Goal: Use online tool/utility: Utilize a website feature to perform a specific function

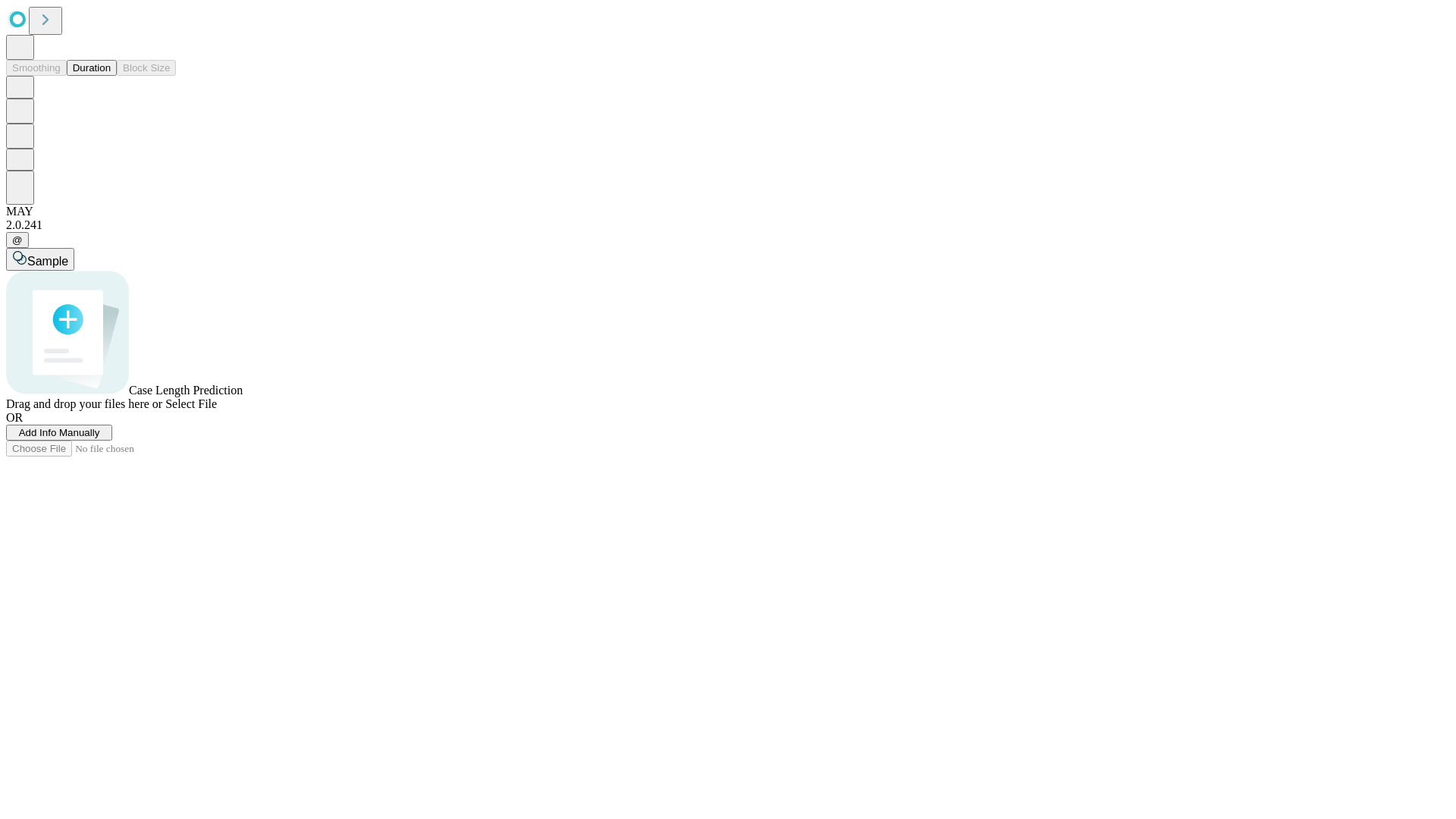
click at [111, 76] on button "Duration" at bounding box center [91, 68] width 50 height 16
click at [217, 410] on span "Select File" at bounding box center [190, 404] width 52 height 13
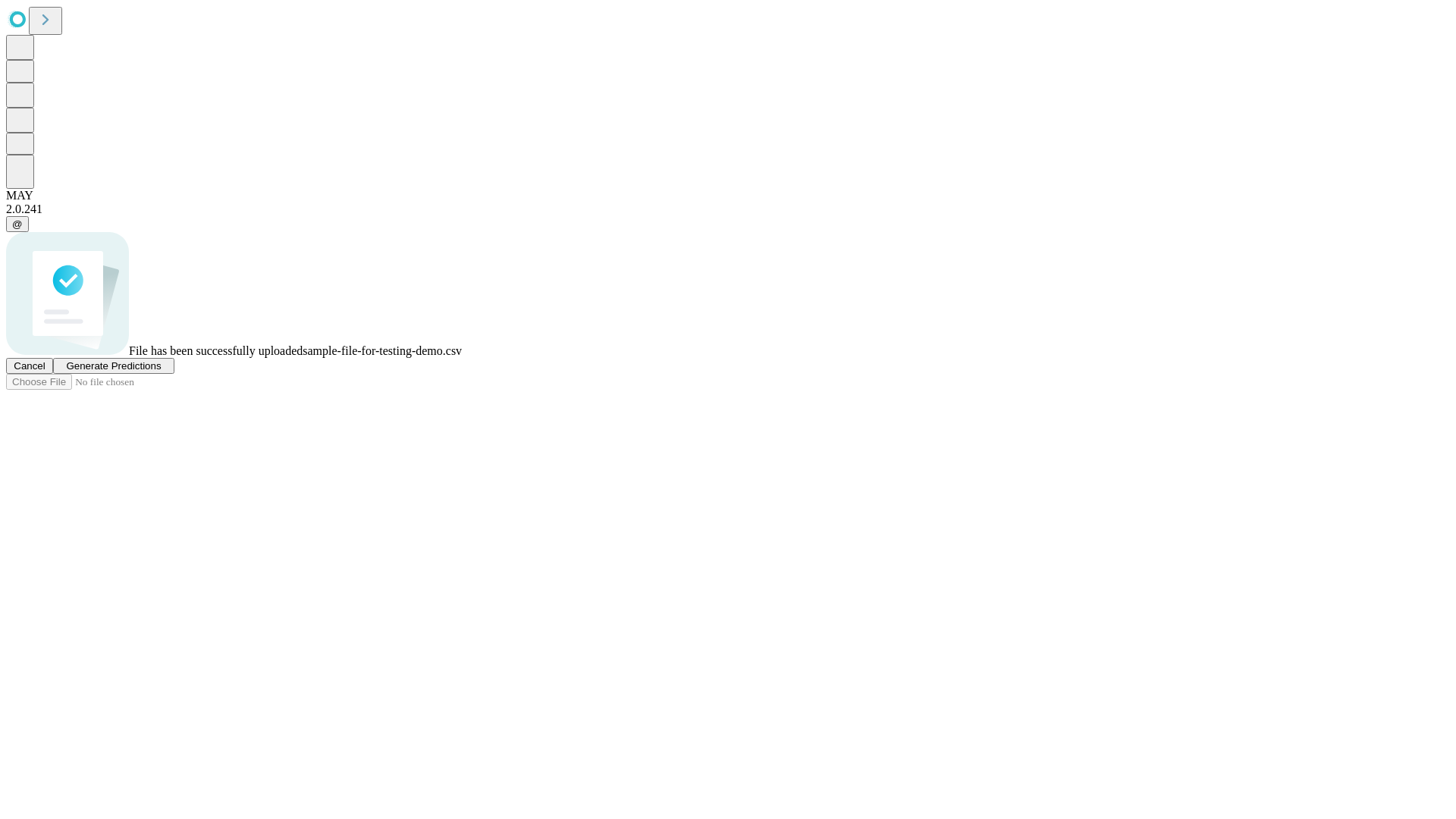
click at [161, 371] on span "Generate Predictions" at bounding box center [113, 366] width 95 height 12
